Goal: Communication & Community: Answer question/provide support

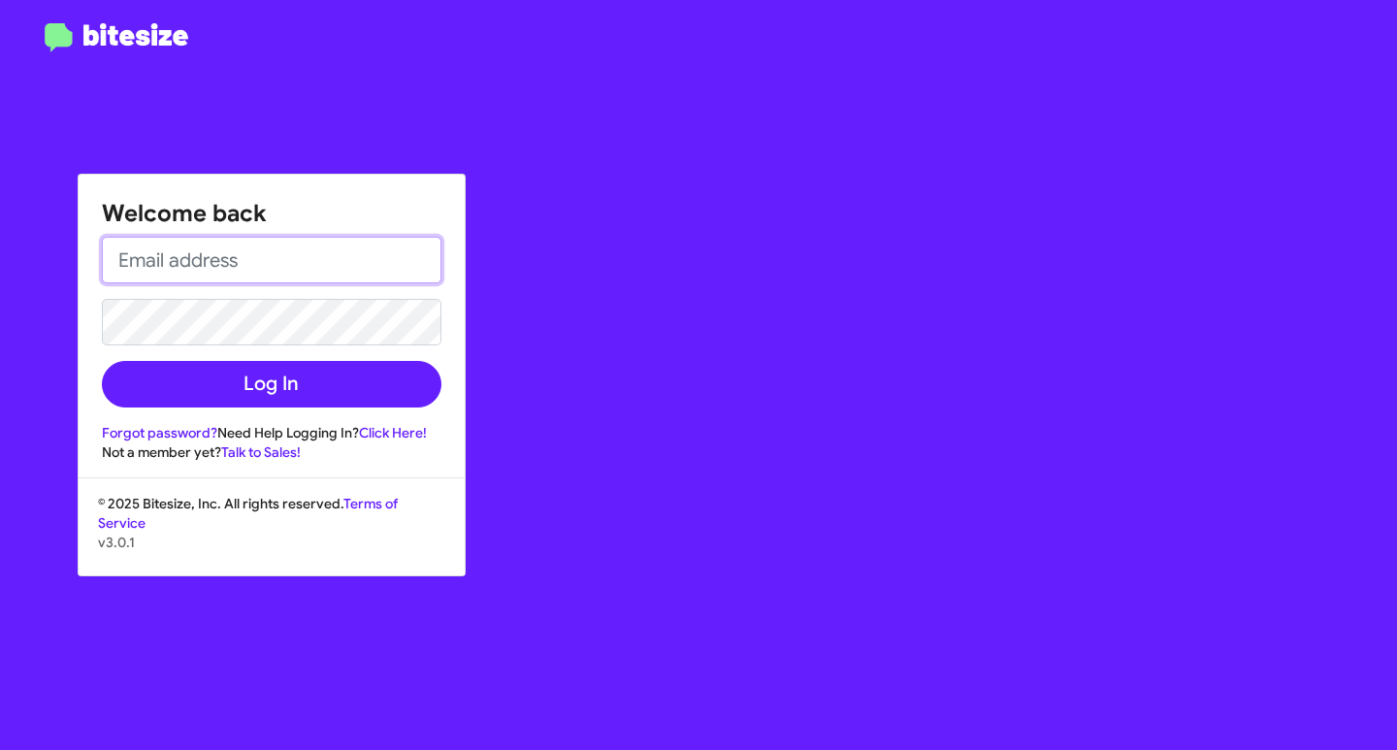
click at [298, 258] on input "email" at bounding box center [271, 260] width 339 height 47
type input "[EMAIL_ADDRESS][DOMAIN_NAME]"
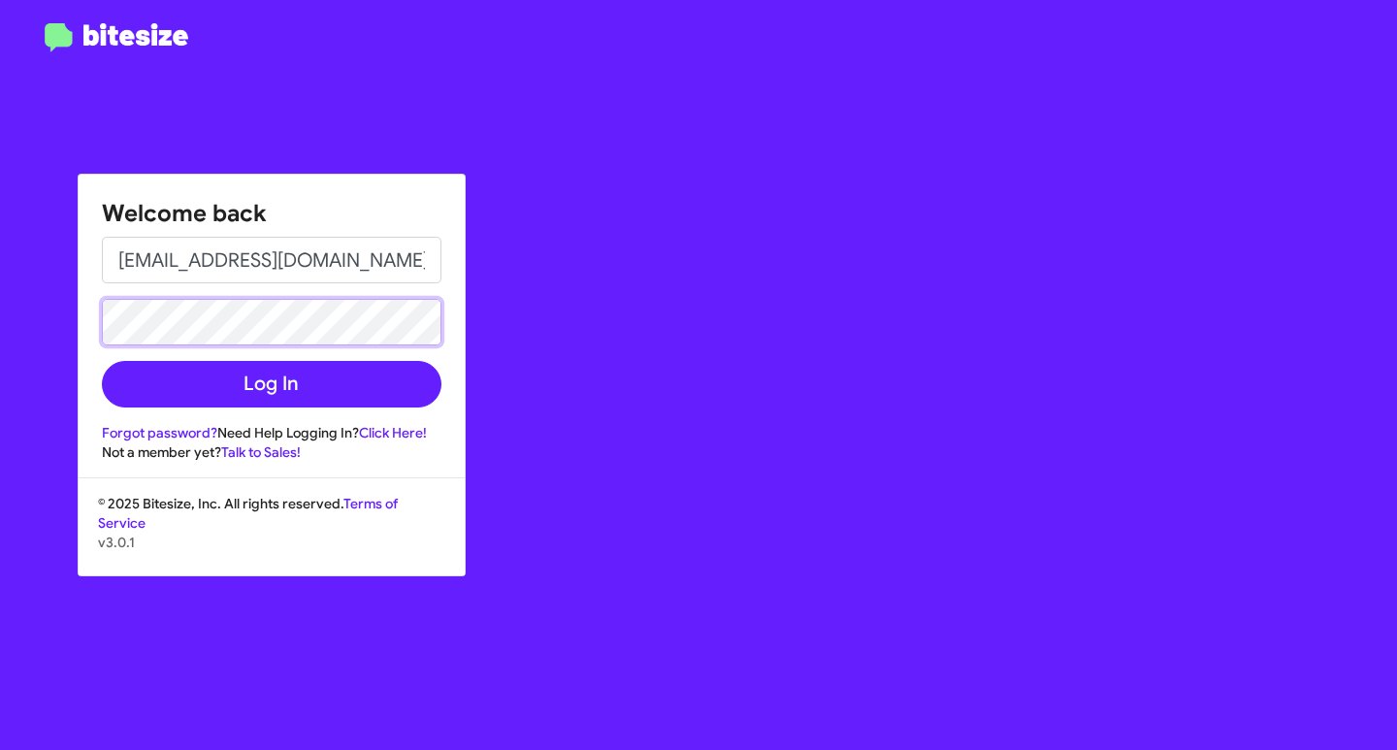
click at [102, 361] on button "Log In" at bounding box center [271, 384] width 339 height 47
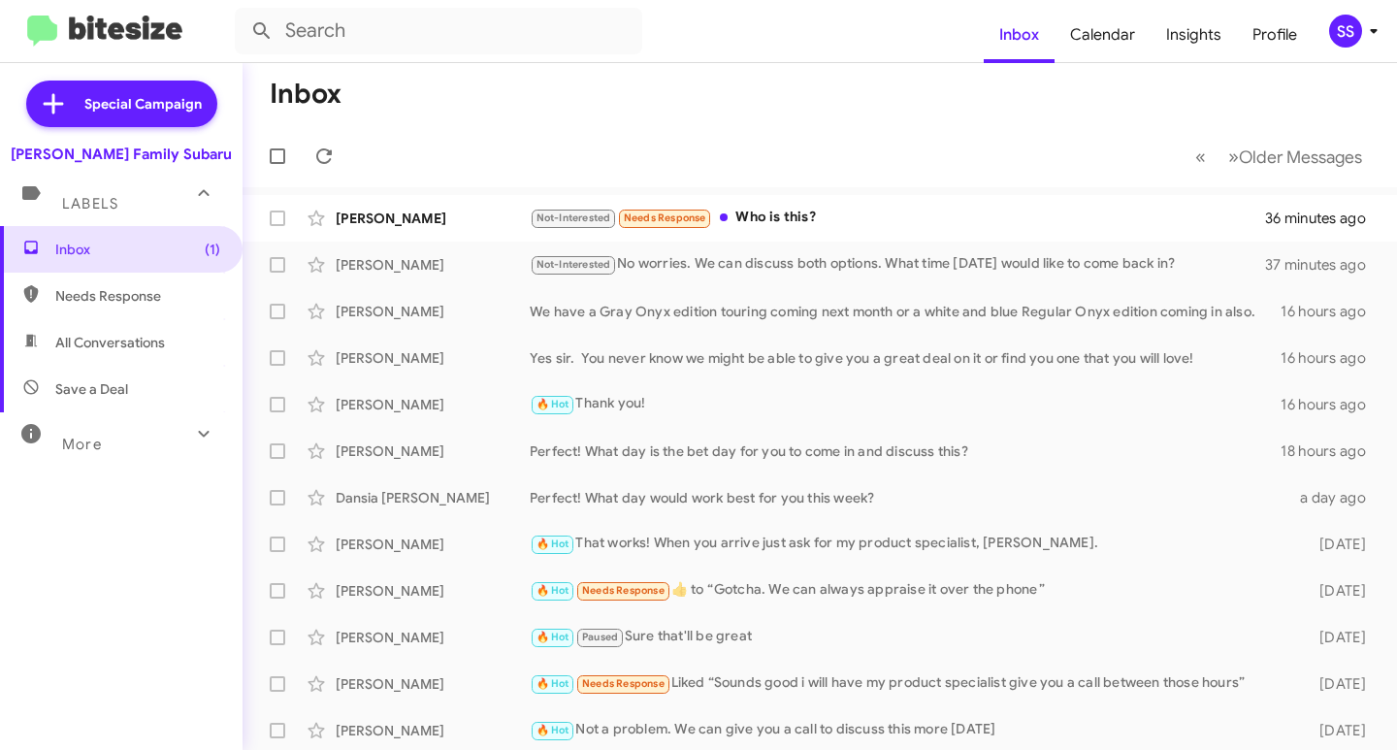
click at [796, 185] on mat-toolbar-row "« Previous » Next Older Messages" at bounding box center [819, 156] width 1154 height 62
click at [792, 217] on div "Not-Interested Needs Response Who is this?" at bounding box center [917, 218] width 774 height 22
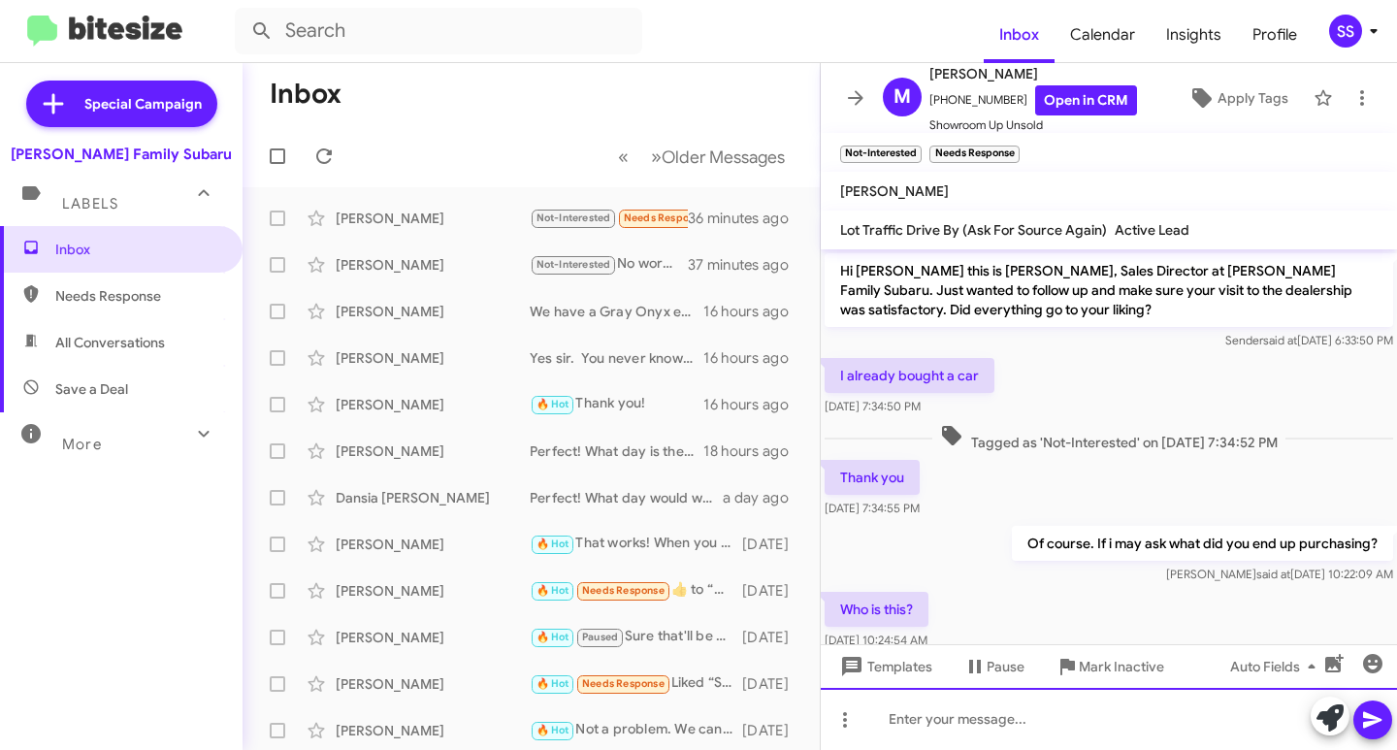
click at [959, 705] on div at bounding box center [1109, 719] width 576 height 62
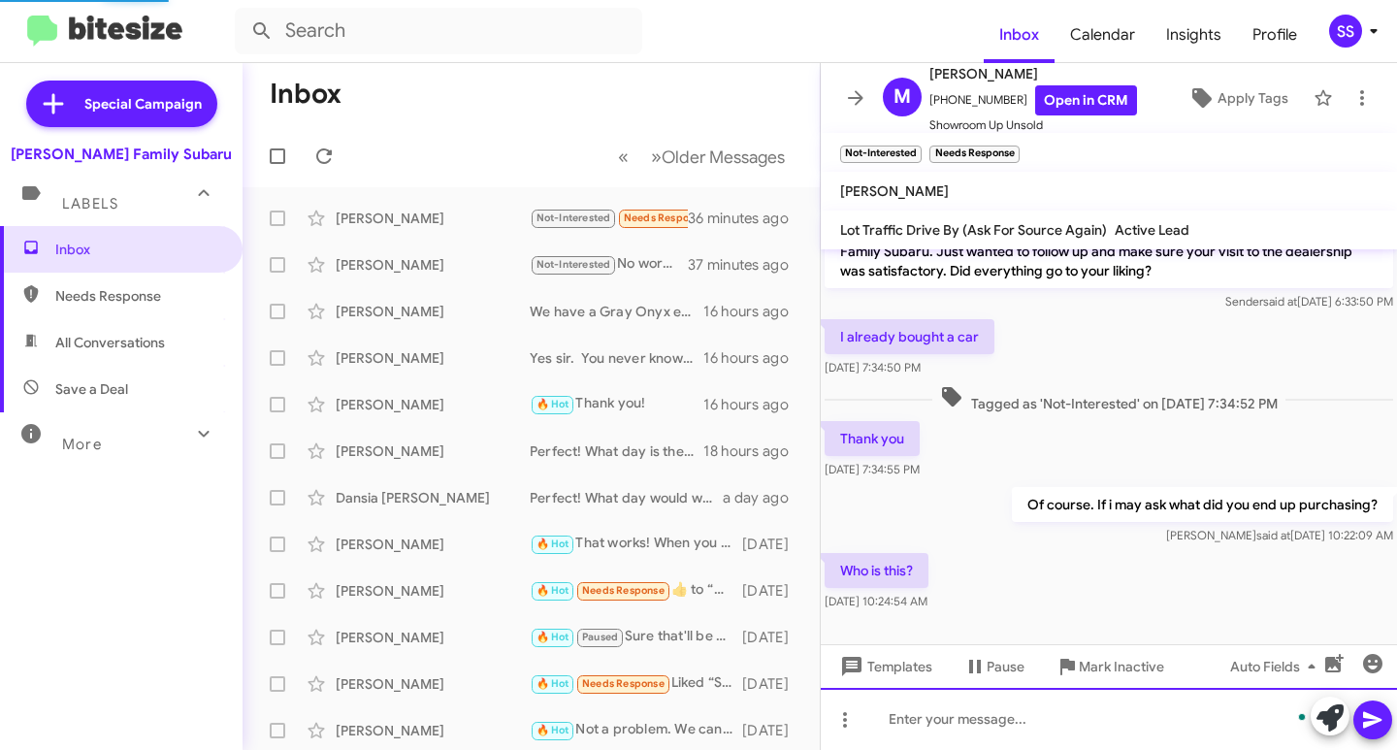
scroll to position [110, 0]
